Goal: Information Seeking & Learning: Learn about a topic

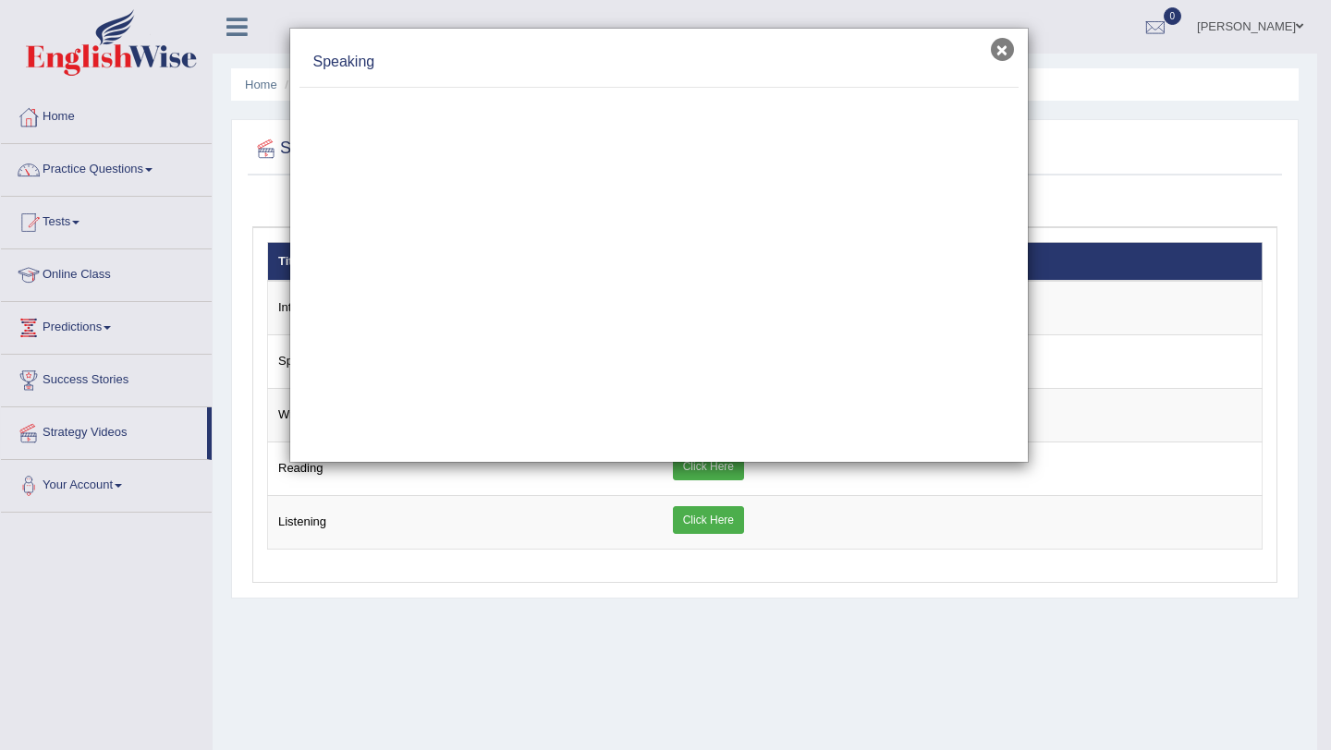
click at [997, 56] on button "×" at bounding box center [1002, 49] width 23 height 23
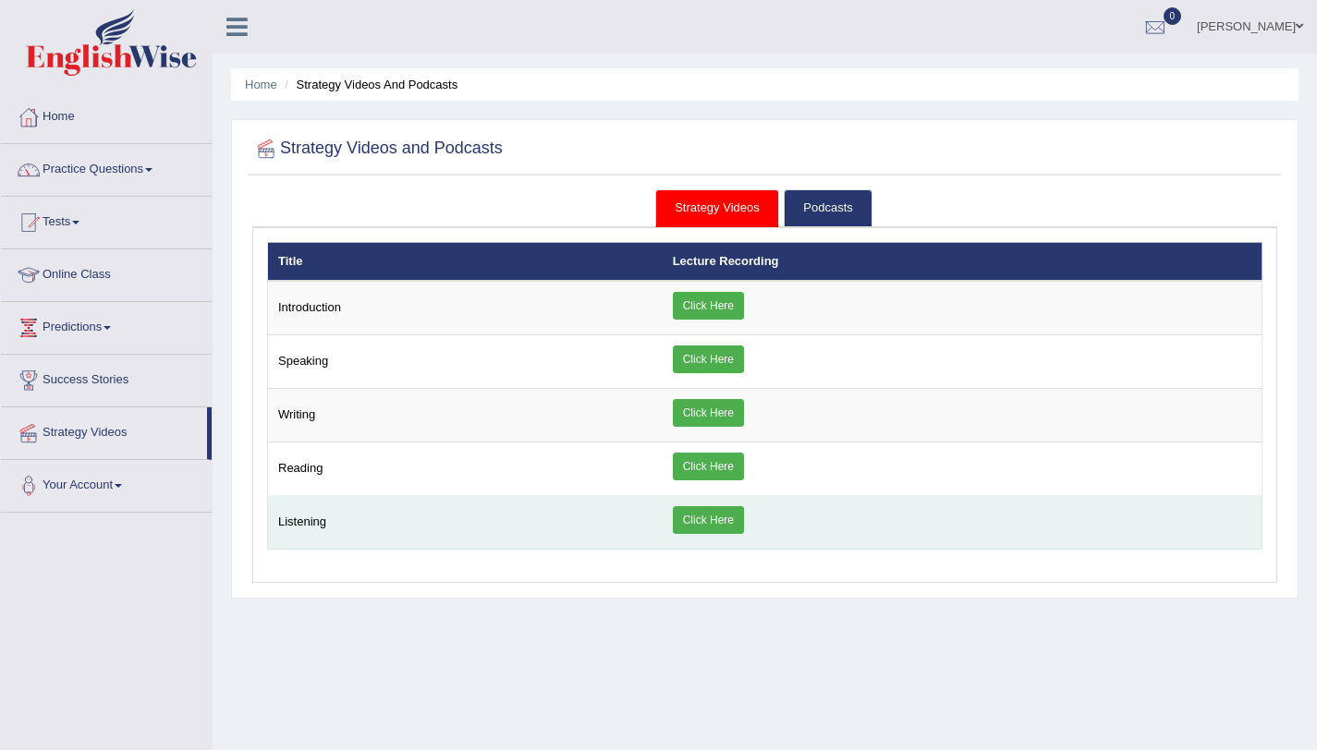
click at [703, 513] on link "Click Here" at bounding box center [708, 520] width 71 height 28
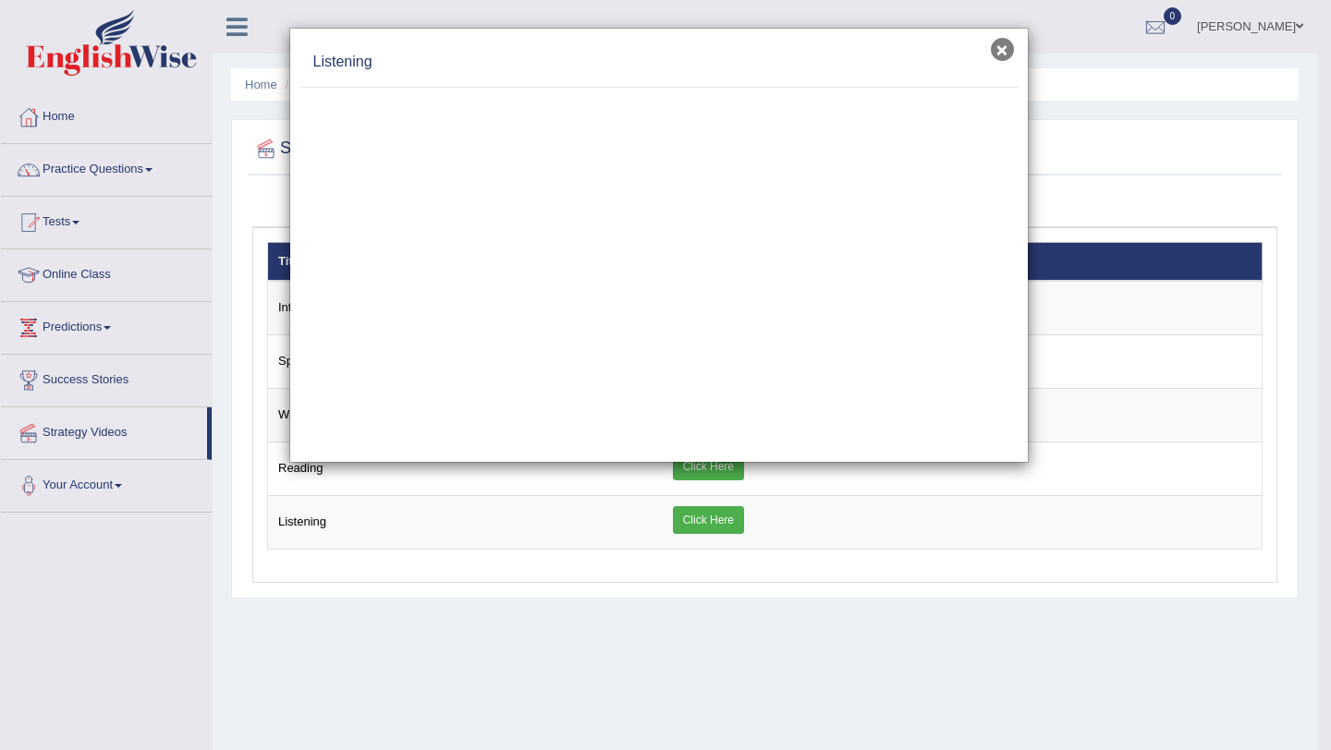
click at [1006, 53] on button "×" at bounding box center [1002, 49] width 23 height 23
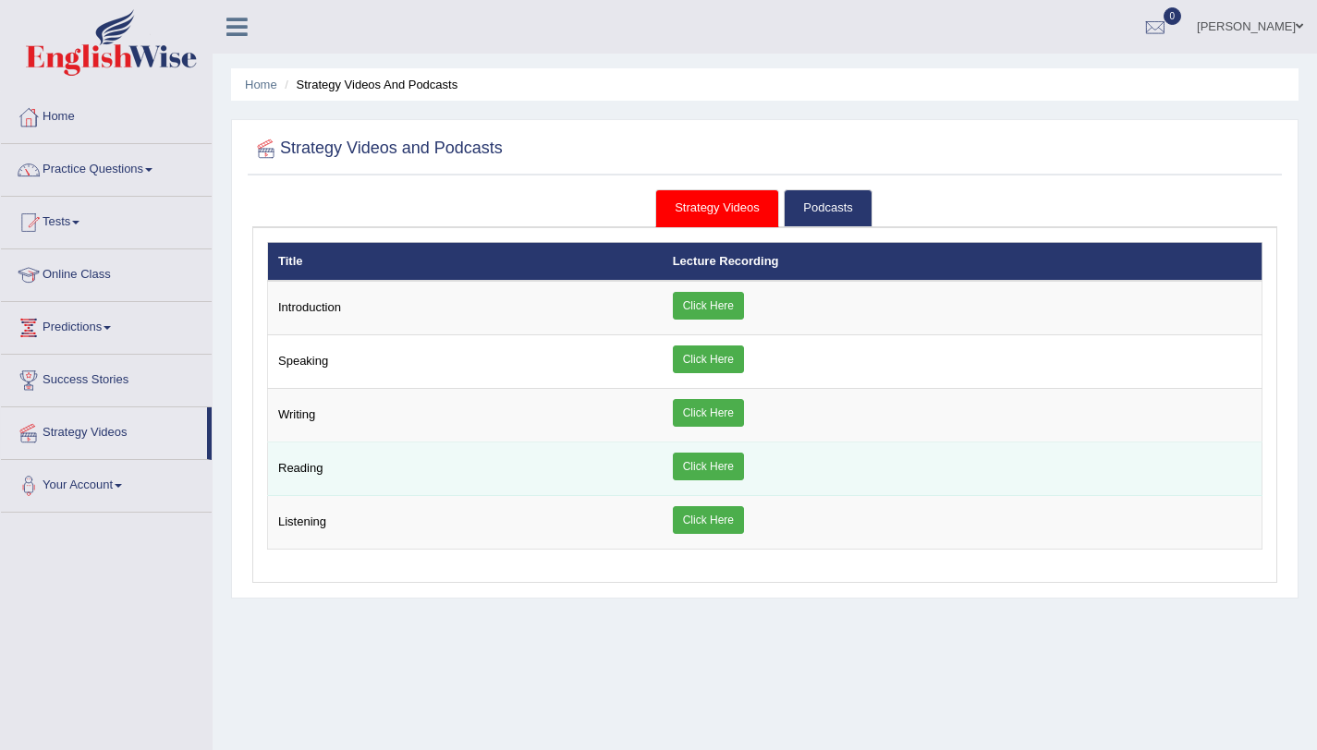
click at [707, 463] on link "Click Here" at bounding box center [708, 467] width 71 height 28
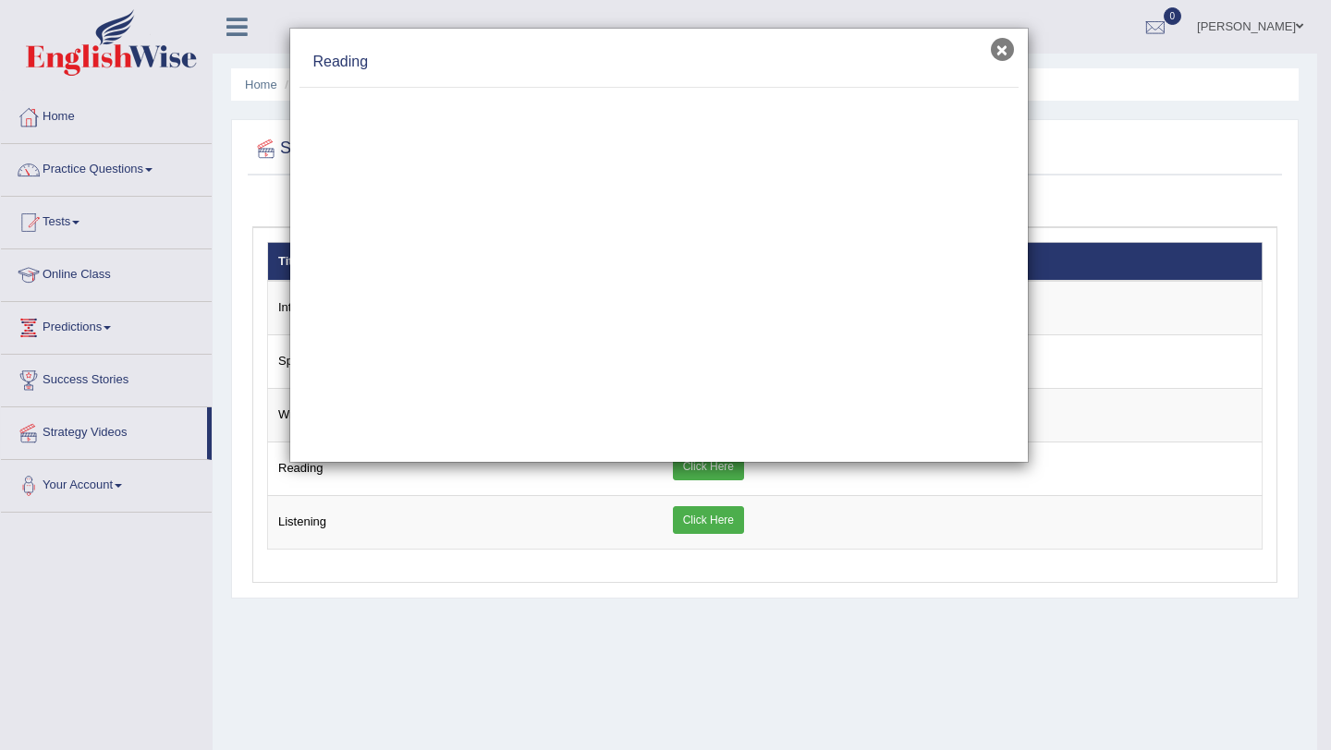
click at [999, 52] on button "×" at bounding box center [1002, 49] width 23 height 23
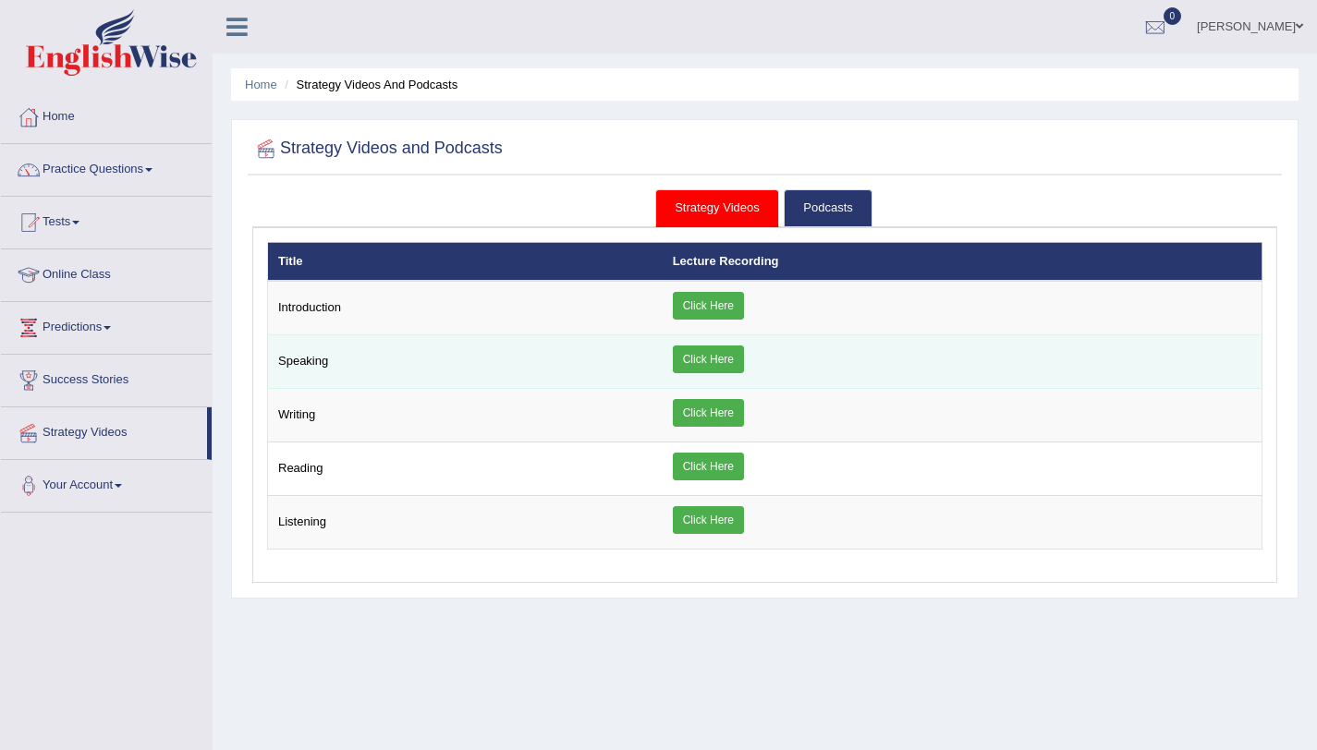
click at [727, 372] on link "Click Here" at bounding box center [708, 360] width 71 height 28
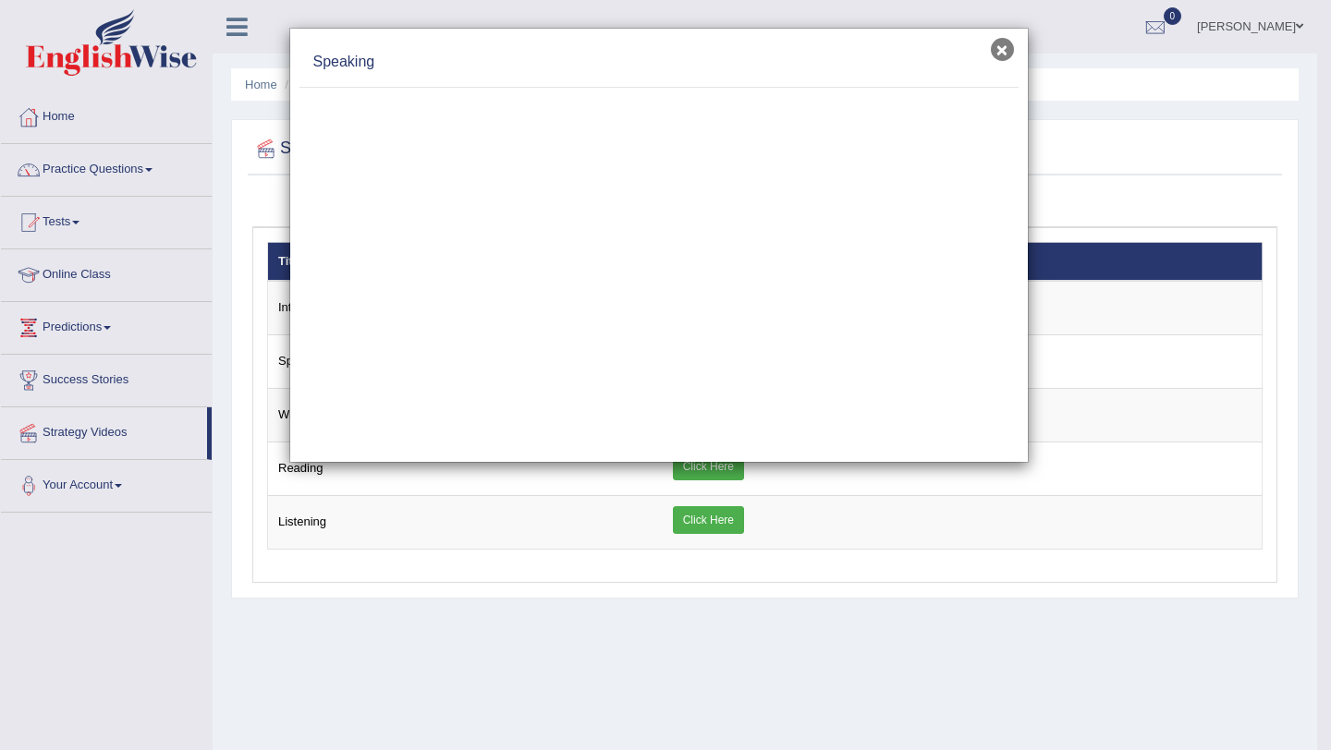
click at [998, 51] on button "×" at bounding box center [1002, 49] width 23 height 23
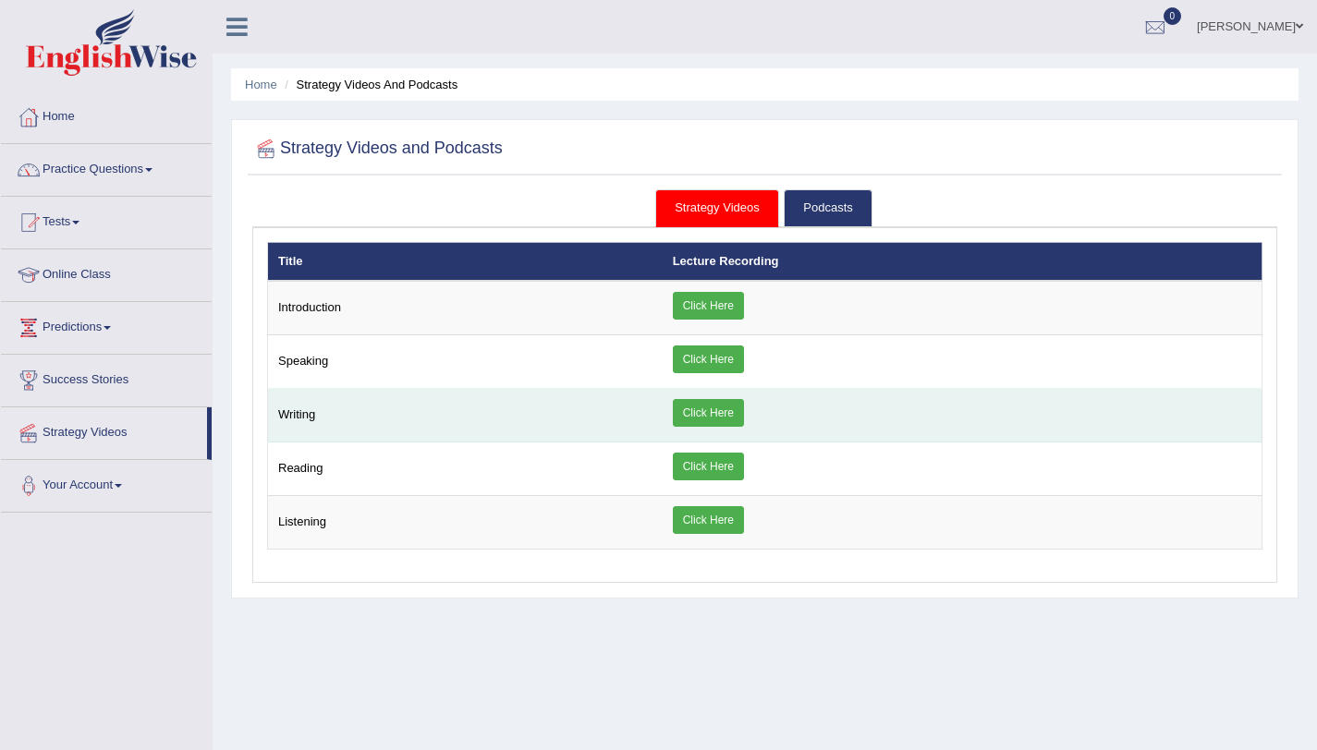
click at [697, 420] on link "Click Here" at bounding box center [708, 413] width 71 height 28
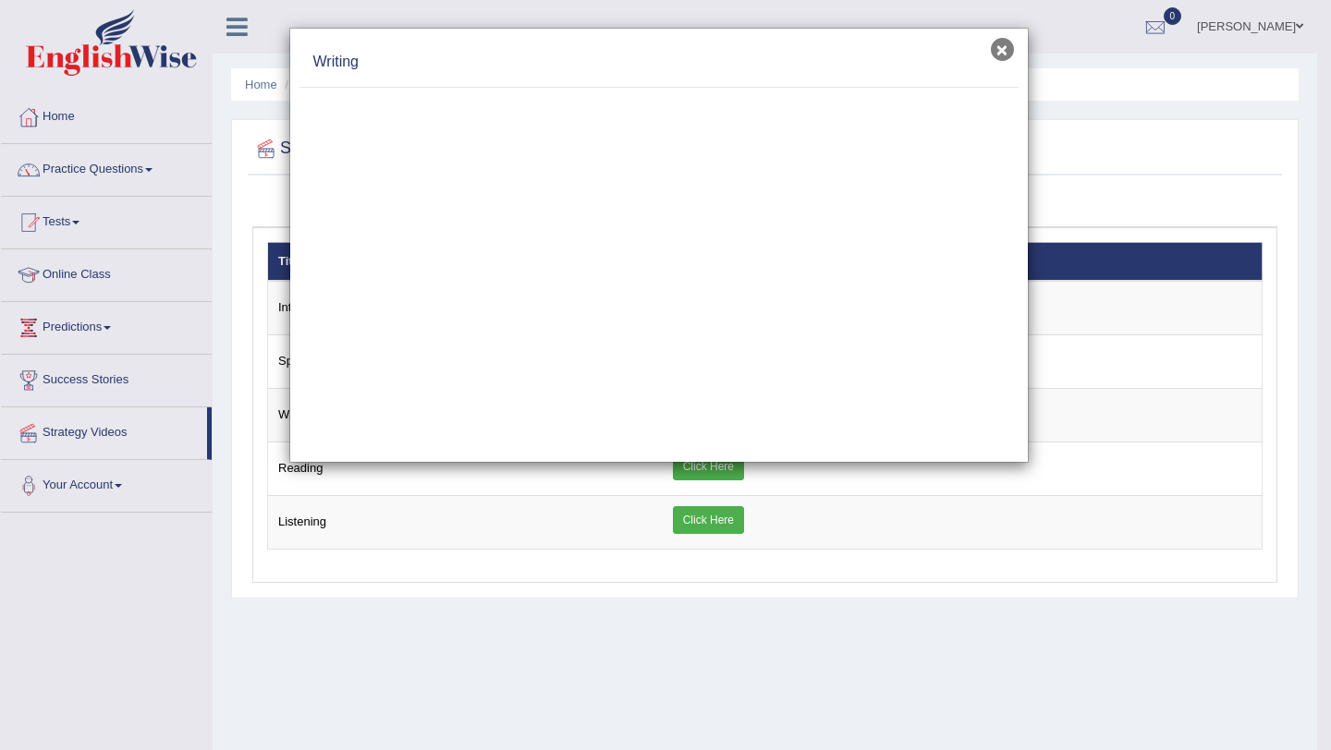
click at [1006, 48] on button "×" at bounding box center [1002, 49] width 23 height 23
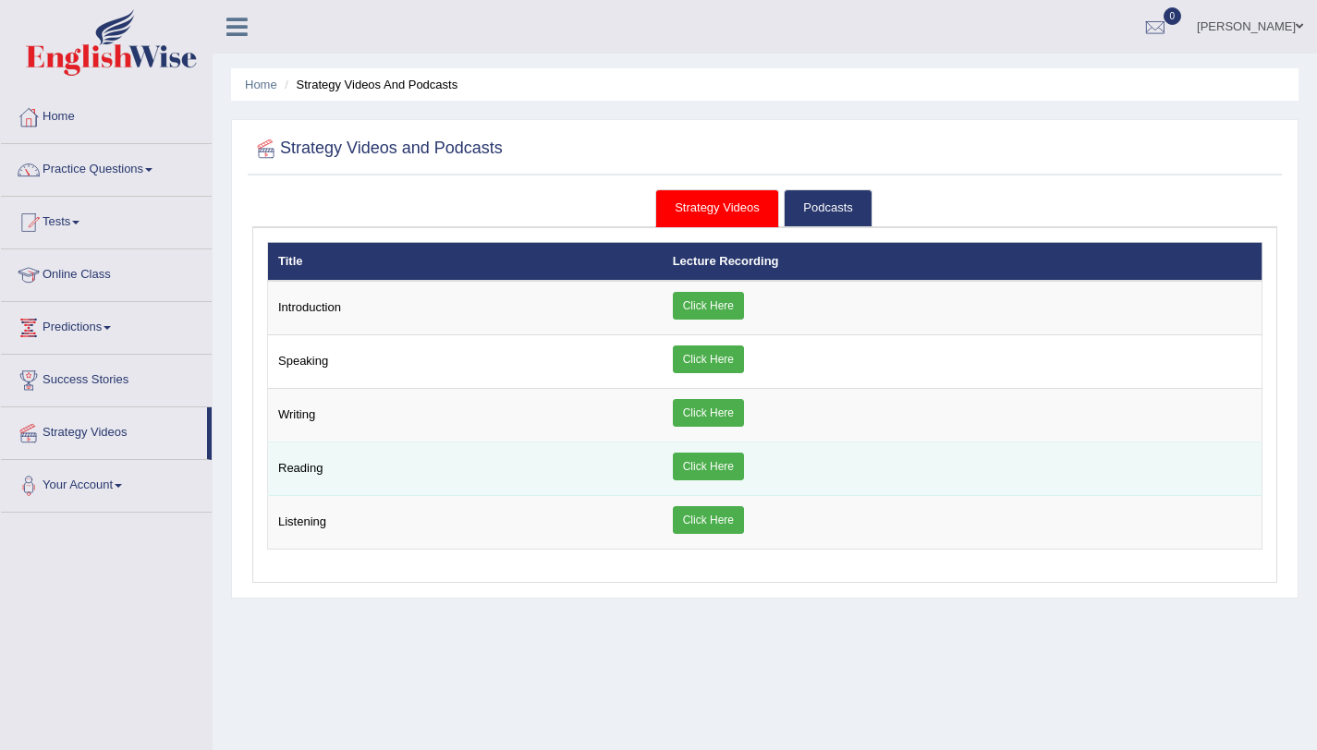
click at [699, 454] on link "Click Here" at bounding box center [708, 467] width 71 height 28
